Goal: Find specific page/section: Find specific page/section

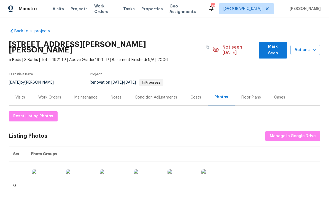
click at [270, 46] on span "Mark Seen" at bounding box center [273, 50] width 20 height 14
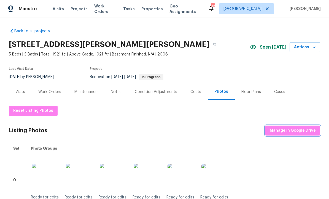
click at [289, 132] on span "Manage in Google Drive" at bounding box center [293, 130] width 46 height 7
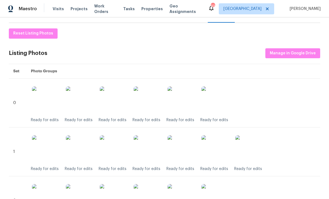
scroll to position [77, 0]
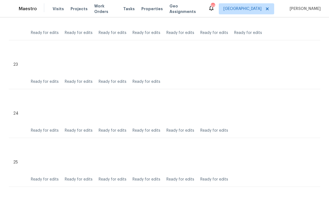
scroll to position [1238, 0]
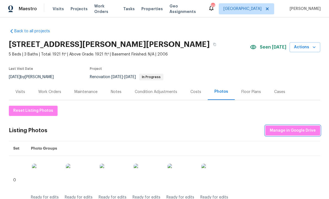
click at [283, 128] on span "Manage in Google Drive" at bounding box center [293, 130] width 46 height 7
click at [196, 91] on div "Costs" at bounding box center [195, 92] width 11 height 6
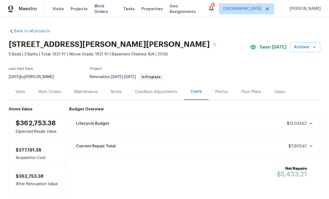
click at [157, 90] on div "Condition Adjustments" at bounding box center [156, 92] width 42 height 6
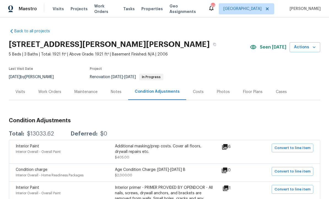
click at [221, 92] on div "Photos" at bounding box center [223, 92] width 13 height 6
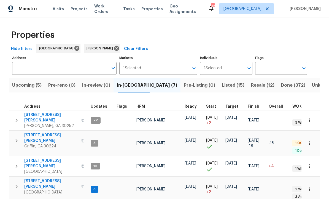
scroll to position [0, 0]
